Goal: Find specific page/section: Find specific page/section

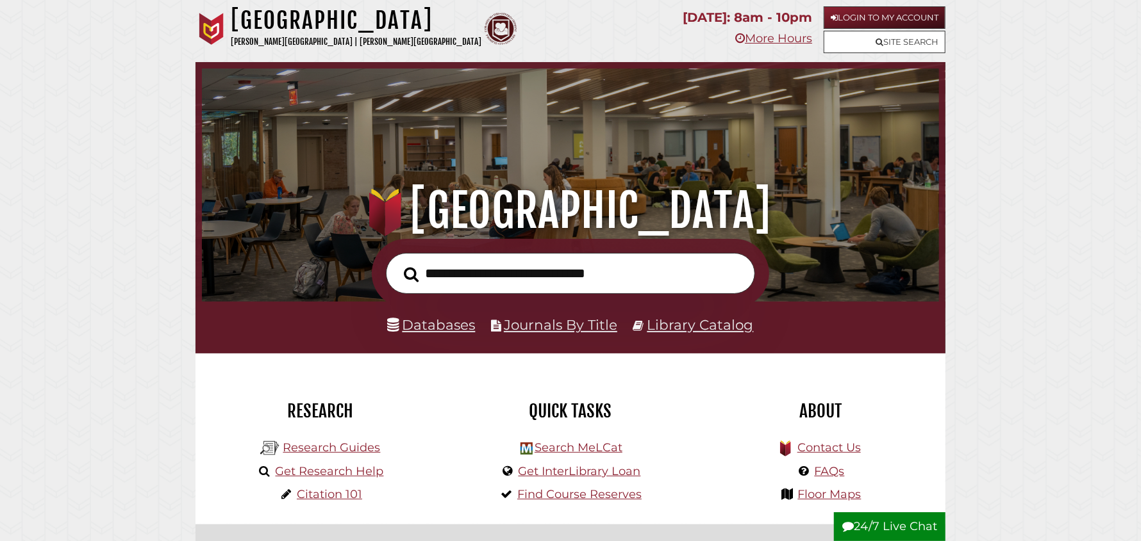
scroll to position [243, 730]
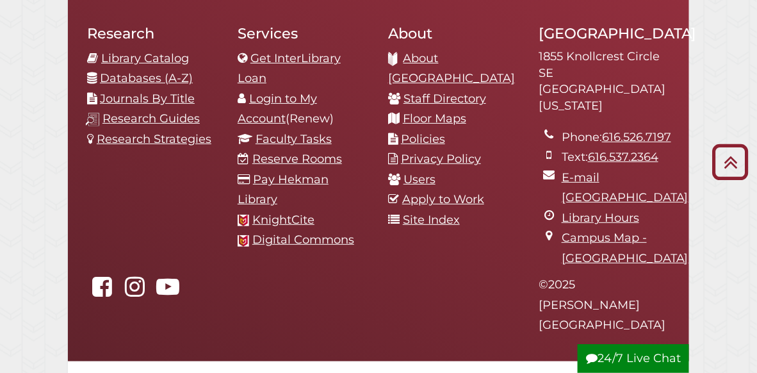
scroll to position [1388, 0]
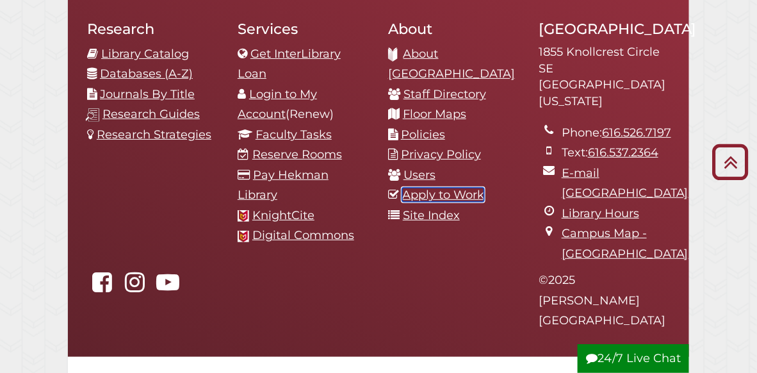
click at [453, 188] on link "Apply to Work" at bounding box center [443, 195] width 82 height 14
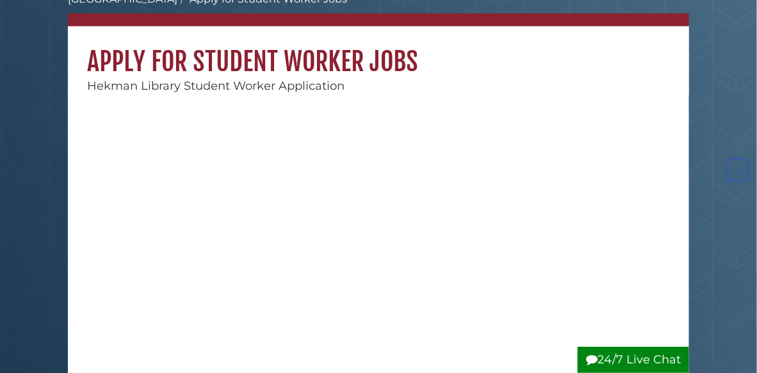
scroll to position [61, 0]
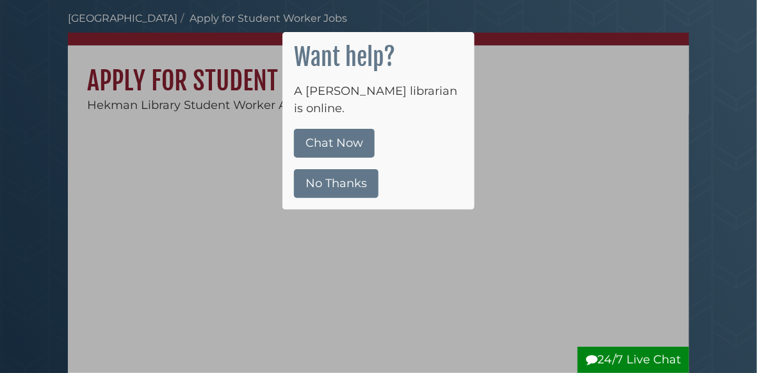
click at [320, 170] on button "No Thanks" at bounding box center [336, 183] width 85 height 29
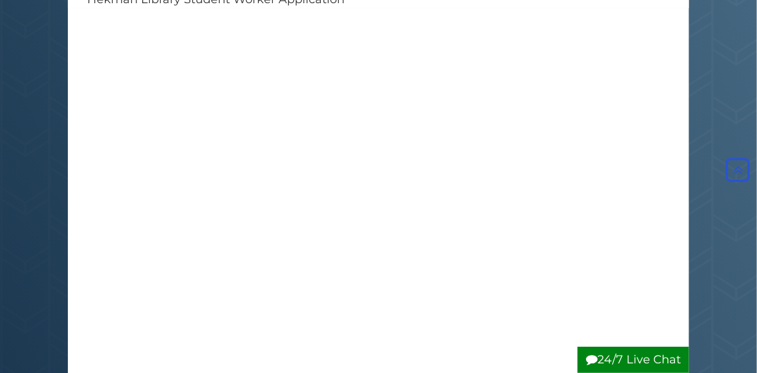
scroll to position [0, 0]
